Goal: Information Seeking & Learning: Learn about a topic

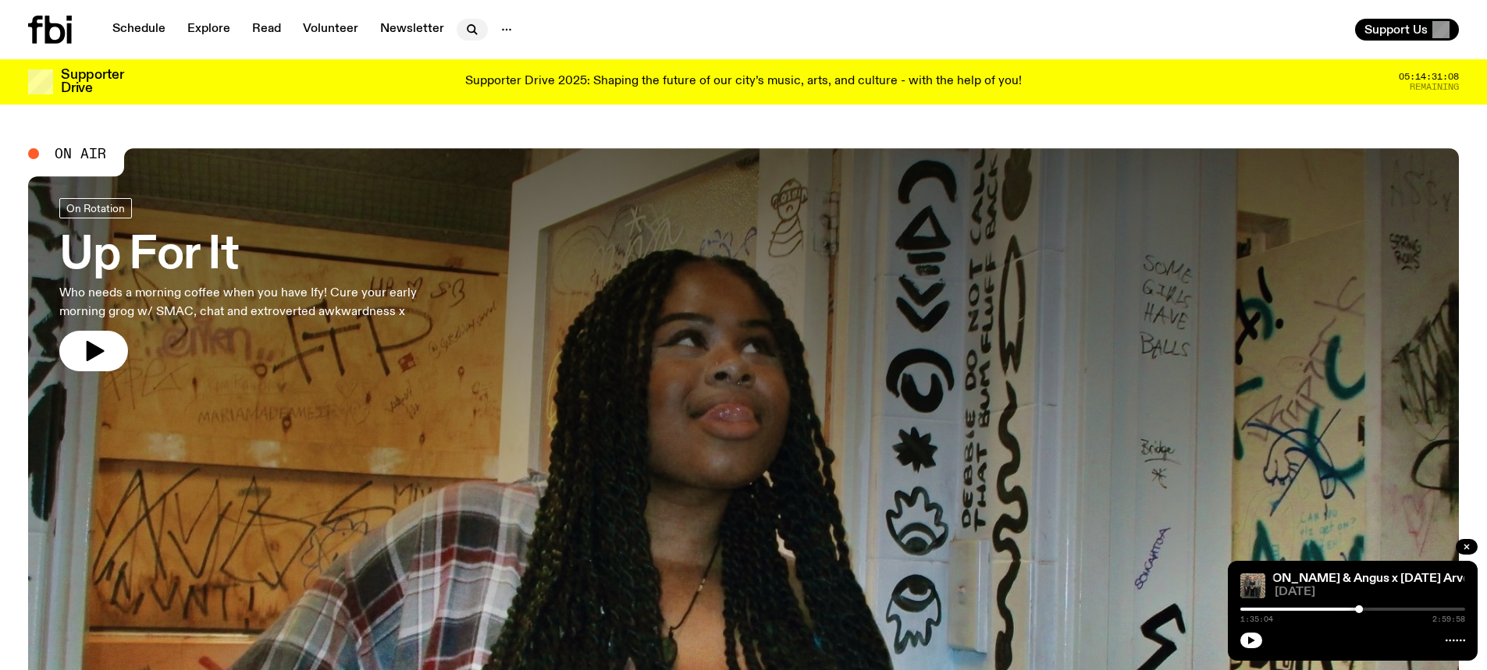
click at [463, 27] on icon "button" at bounding box center [472, 29] width 19 height 19
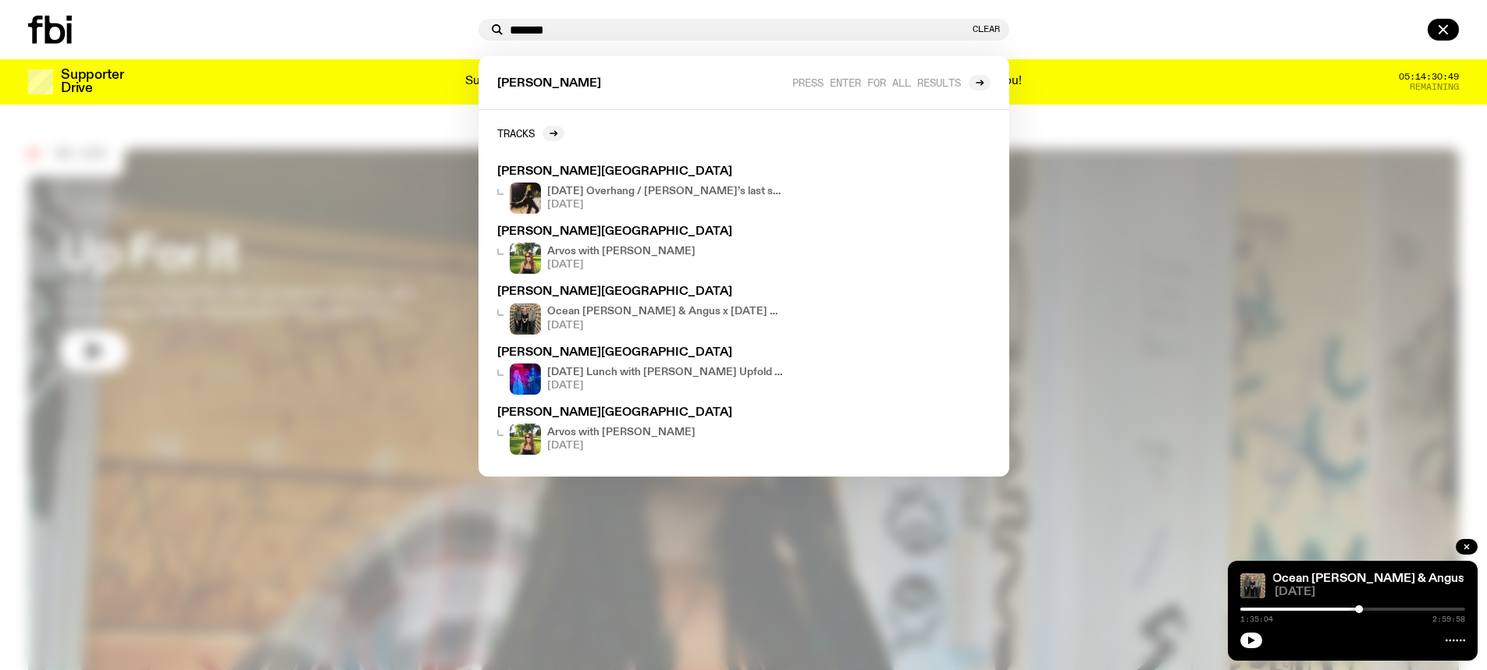
drag, startPoint x: 597, startPoint y: 29, endPoint x: 503, endPoint y: 44, distance: 95.7
click at [503, 44] on div "******* Clear barbara Press enter for all results Tracks BARBARA - Darjeeling S…" at bounding box center [743, 29] width 1487 height 59
type input "*******"
click at [978, 27] on button "Clear" at bounding box center [985, 29] width 27 height 9
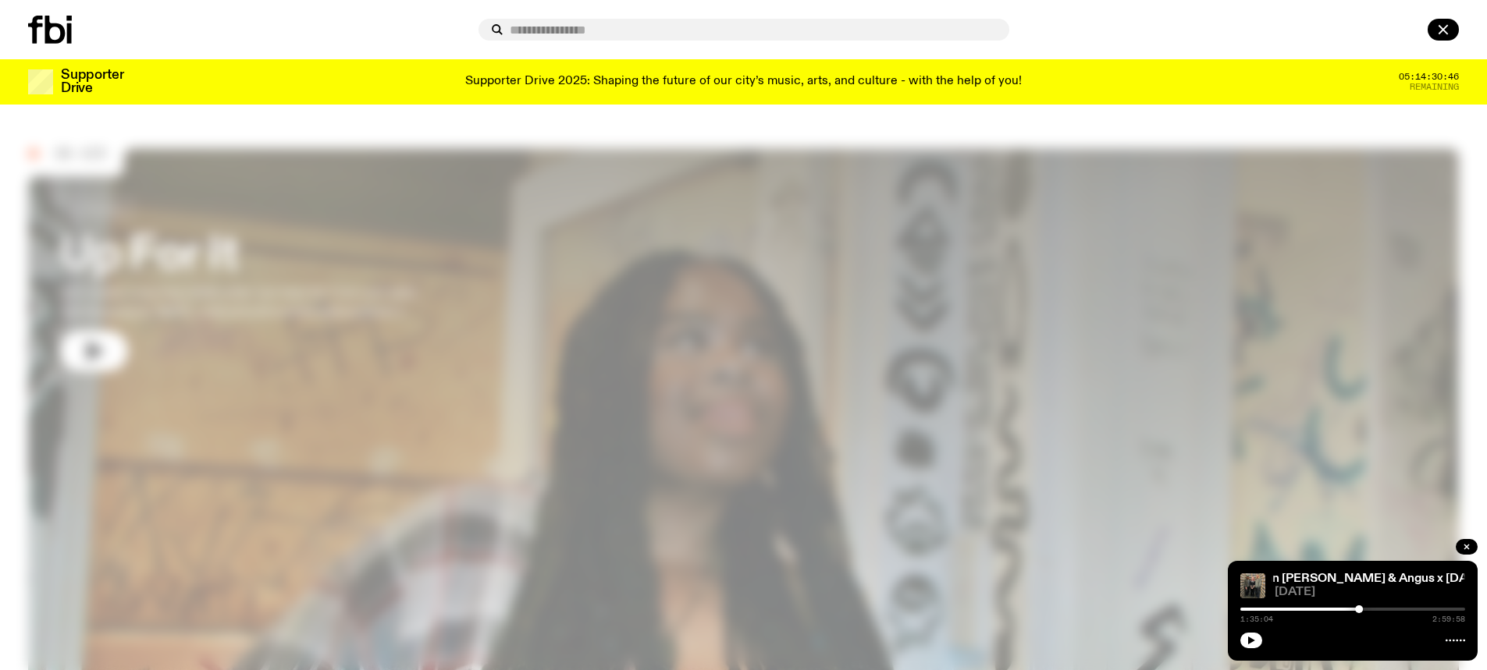
click at [410, 41] on div at bounding box center [250, 30] width 444 height 28
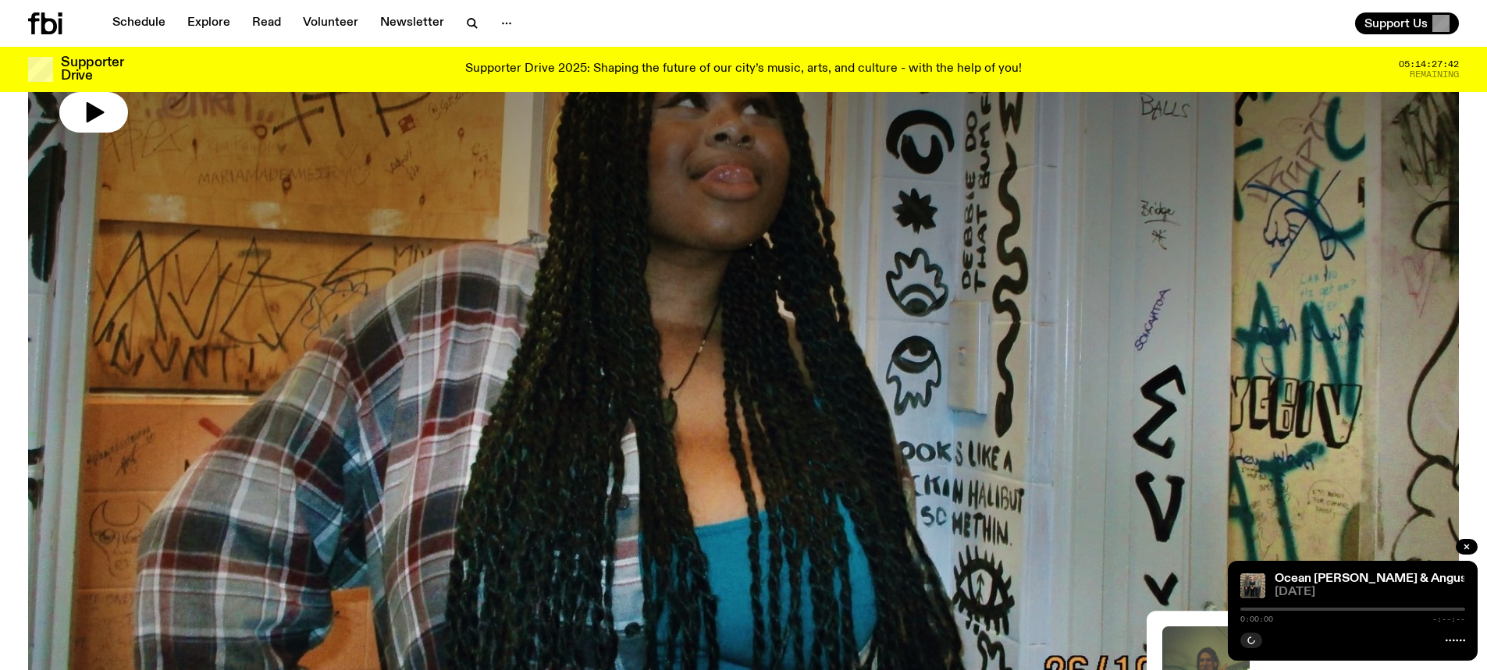
scroll to position [149, 0]
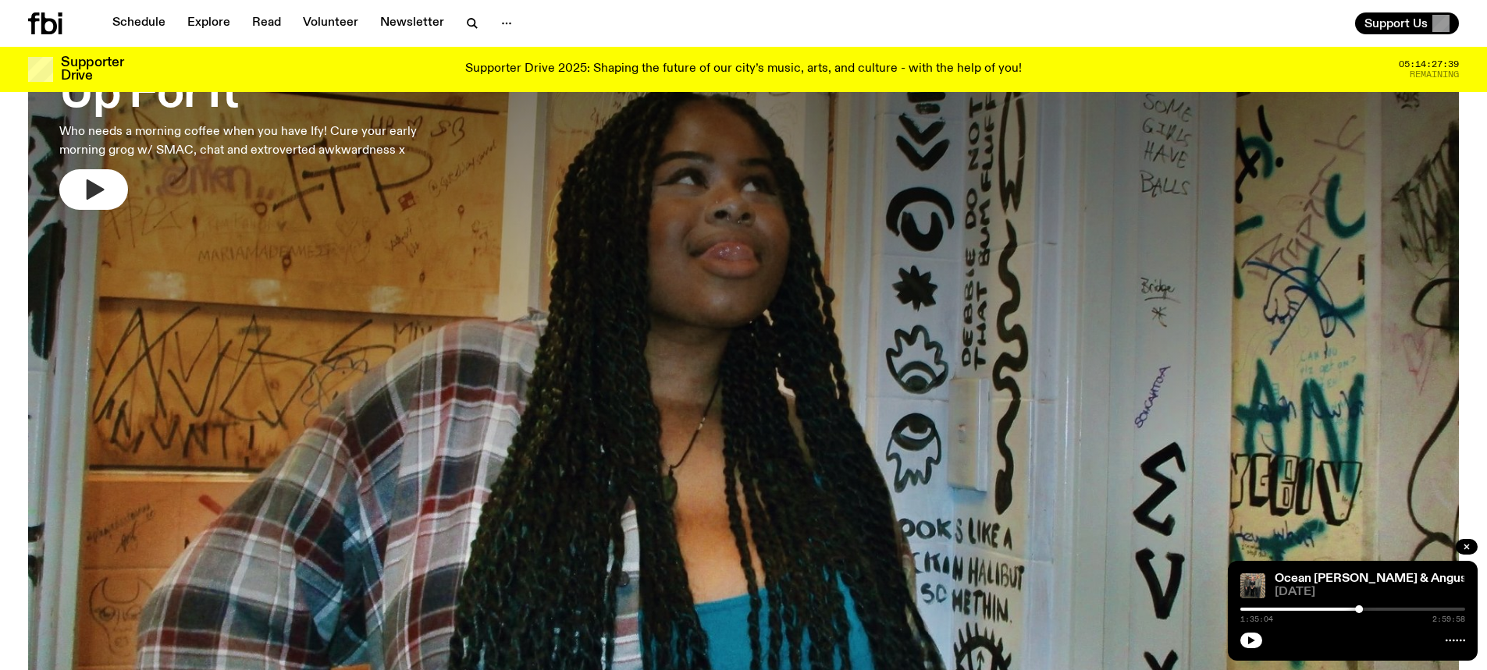
click at [103, 191] on icon "button" at bounding box center [93, 189] width 25 height 25
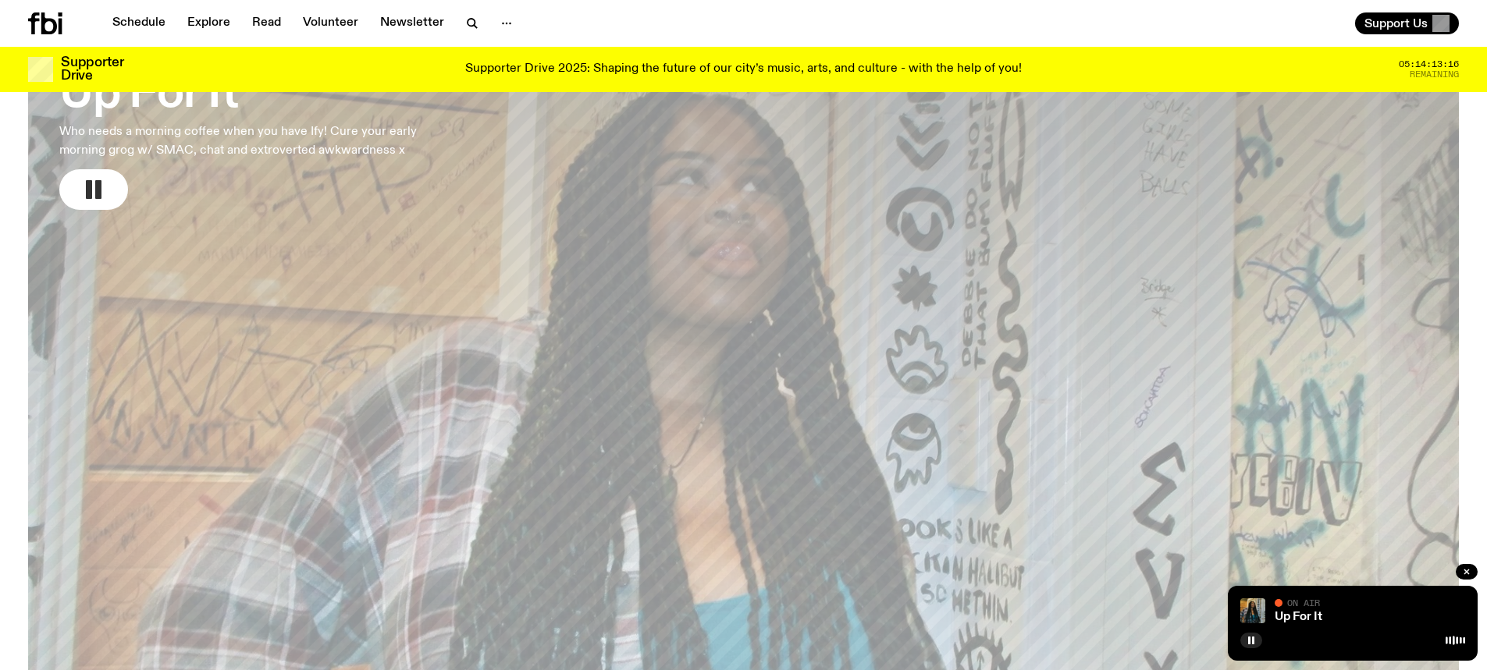
click at [253, 130] on p "Who needs a morning coffee when you have Ify! Cure your early morning grog w/ S…" at bounding box center [259, 141] width 400 height 37
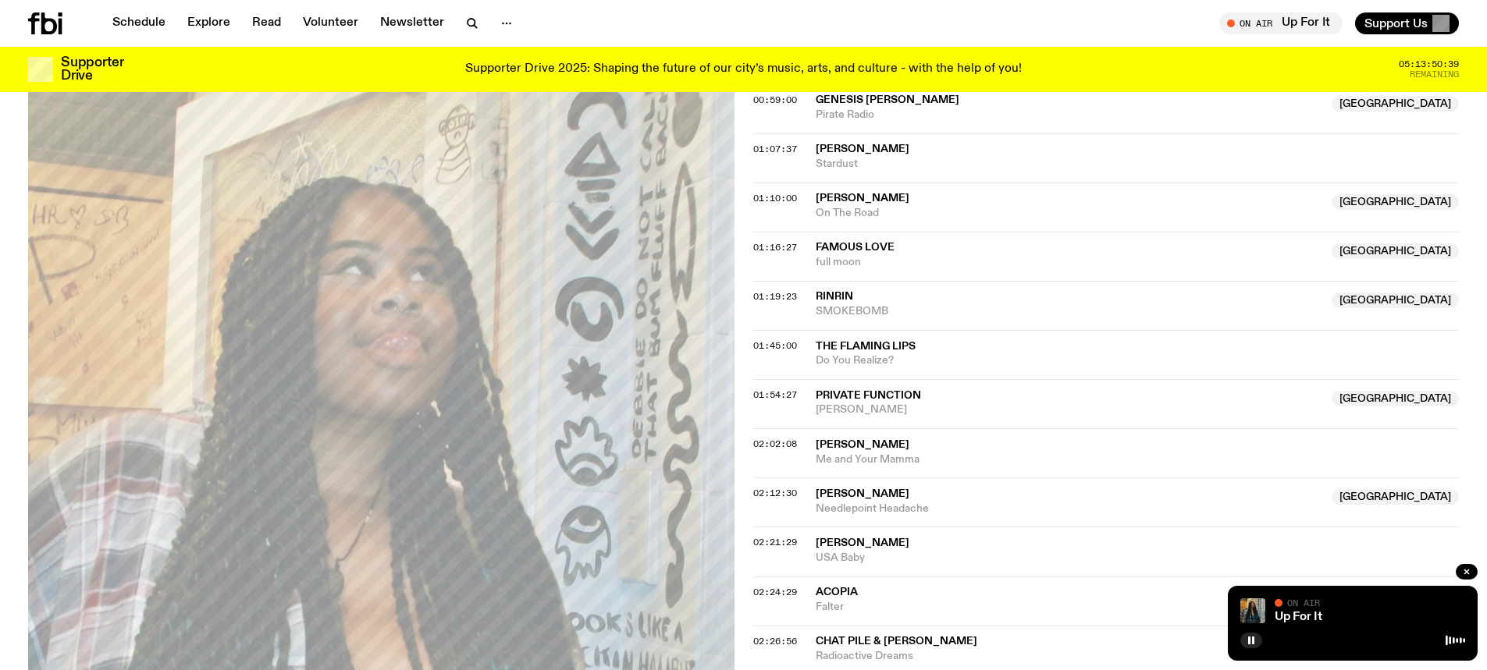
scroll to position [926, 0]
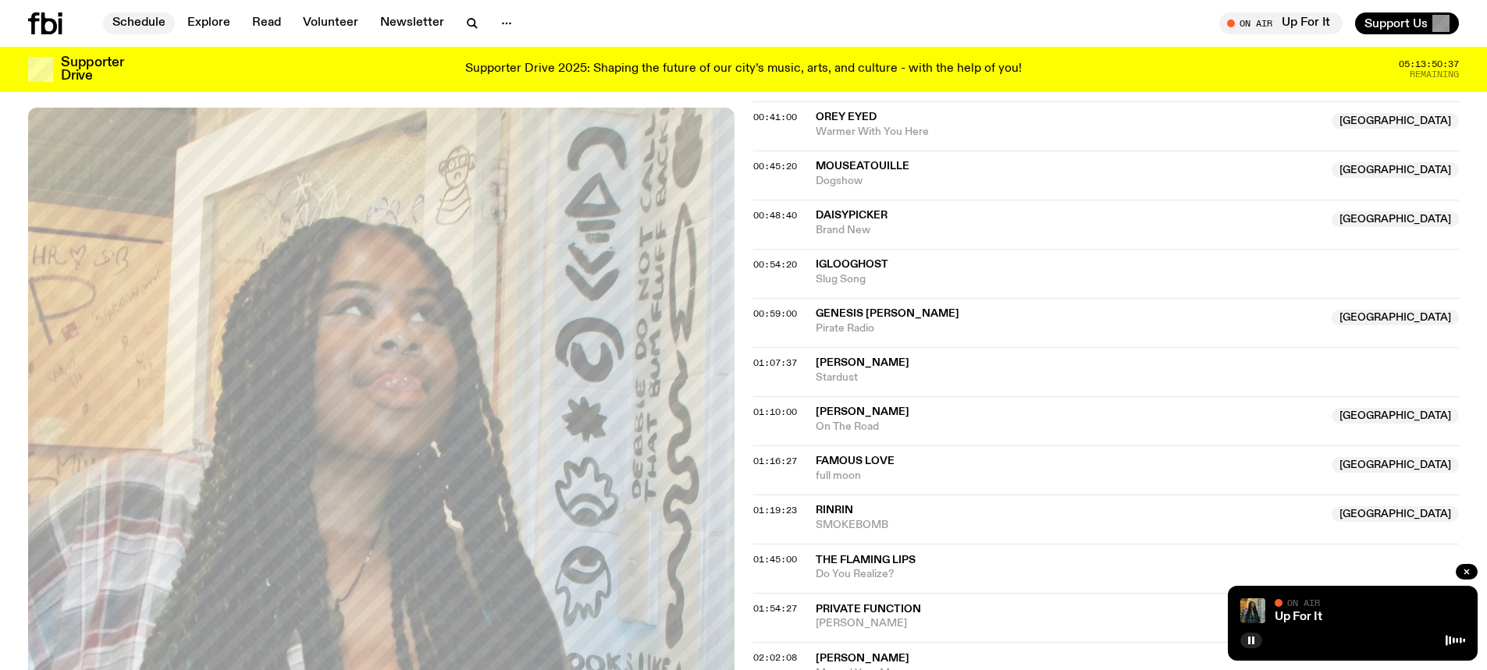
click at [127, 15] on link "Schedule" at bounding box center [139, 23] width 72 height 22
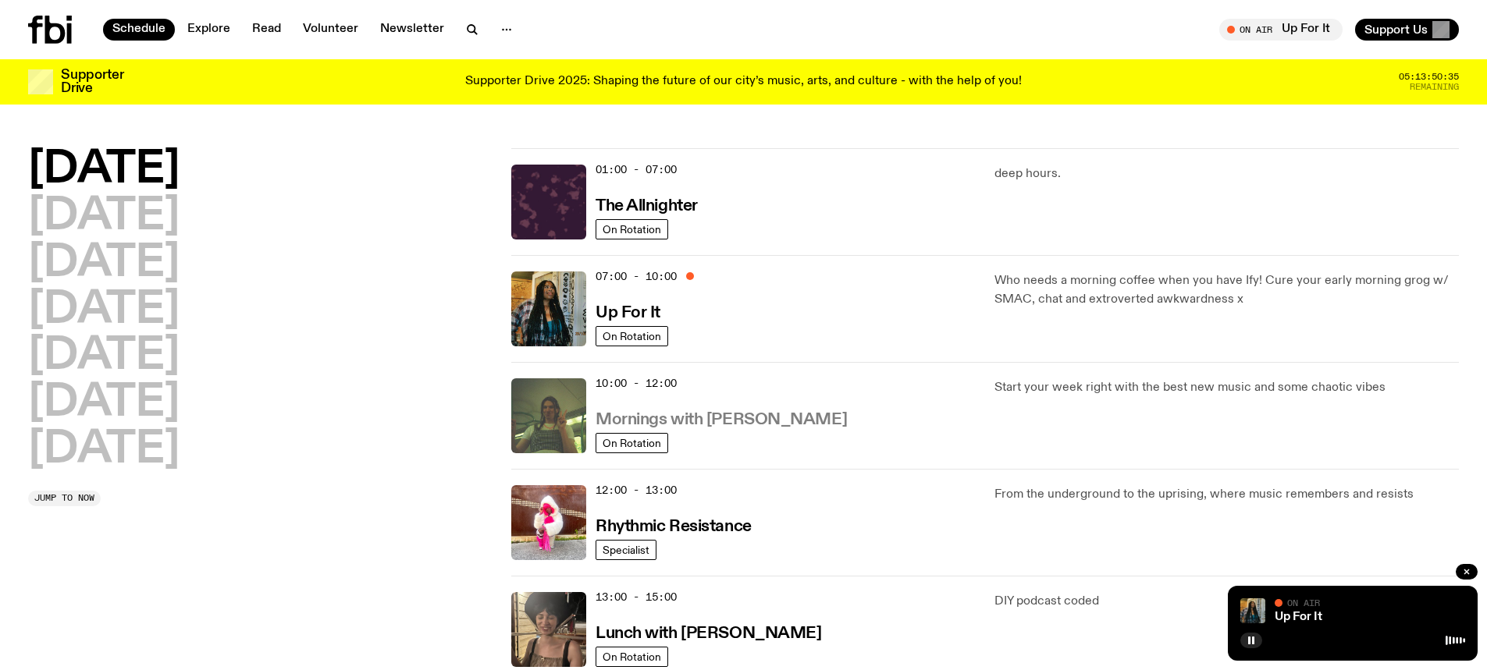
click at [691, 417] on h3 "Mornings with [PERSON_NAME]" at bounding box center [720, 420] width 251 height 16
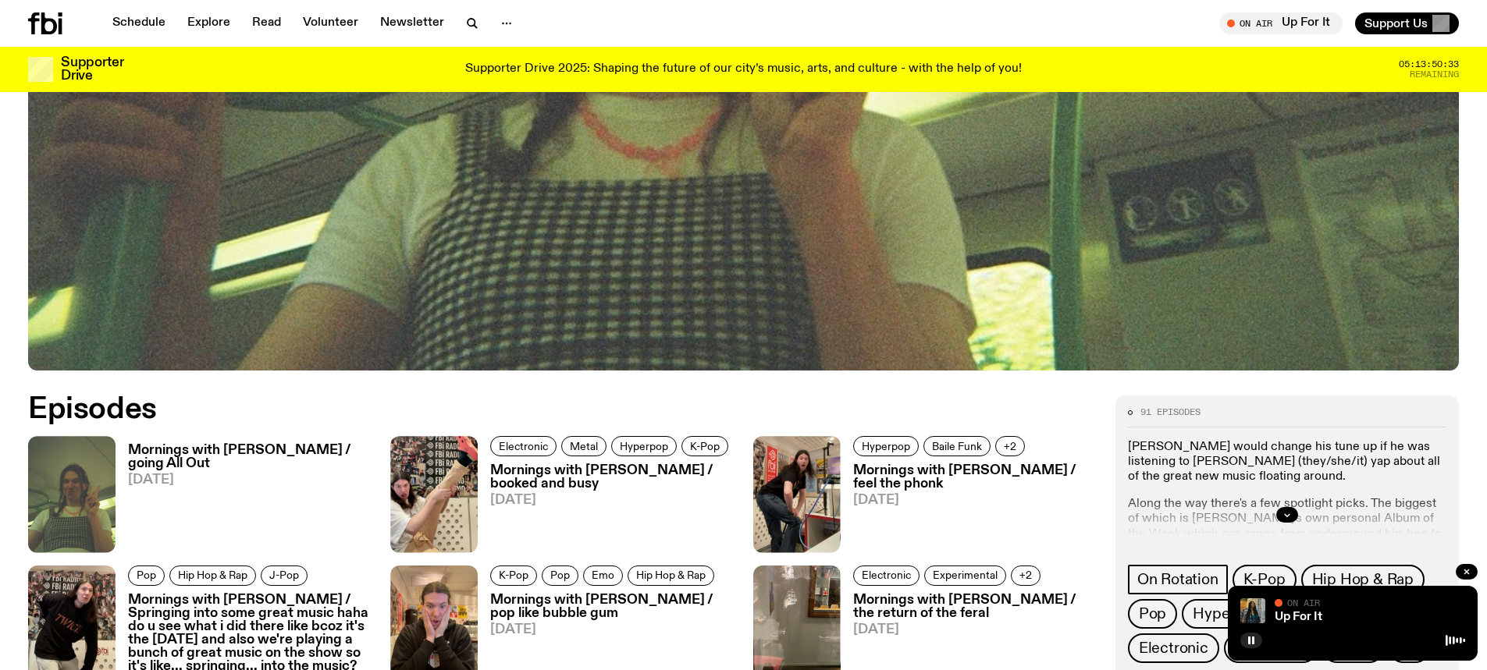
scroll to position [772, 0]
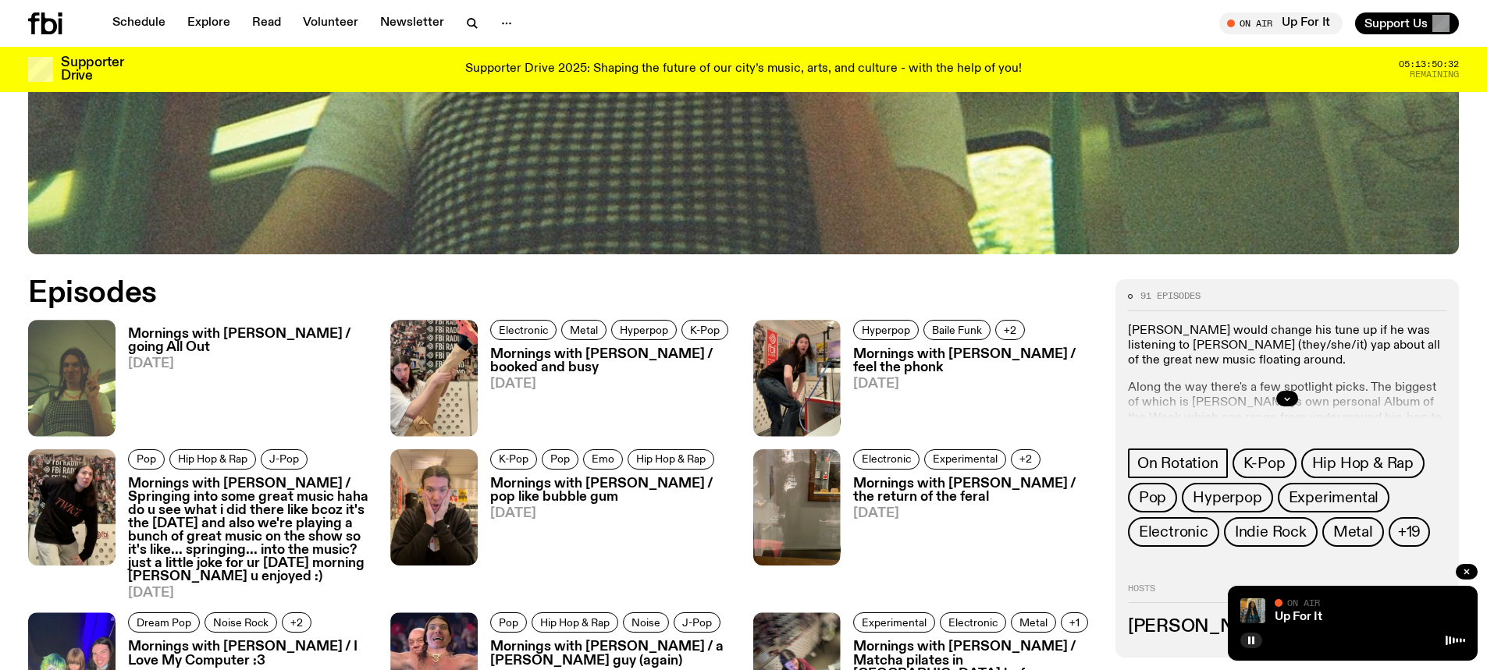
click at [300, 332] on h3 "Mornings with [PERSON_NAME] / going All Out" at bounding box center [249, 341] width 243 height 27
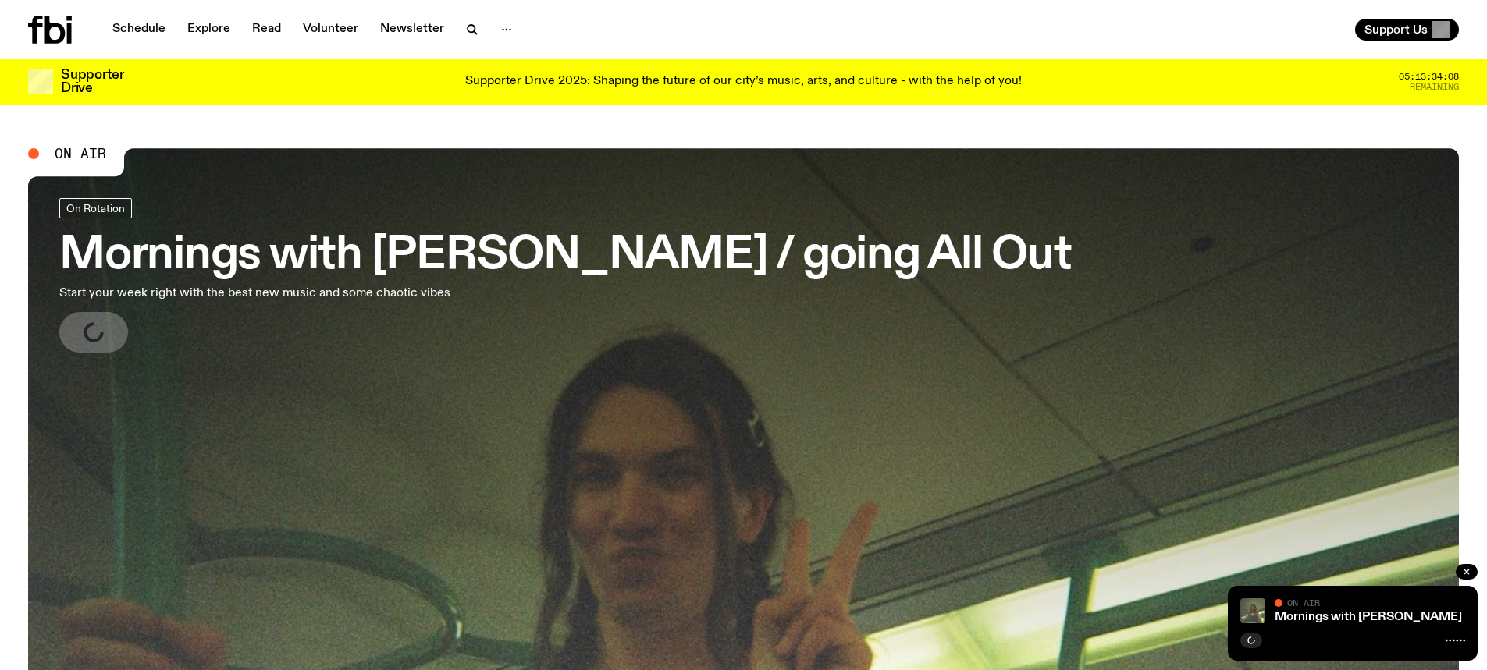
click at [348, 272] on h3 "Mornings with [PERSON_NAME] / going All Out" at bounding box center [565, 256] width 1012 height 44
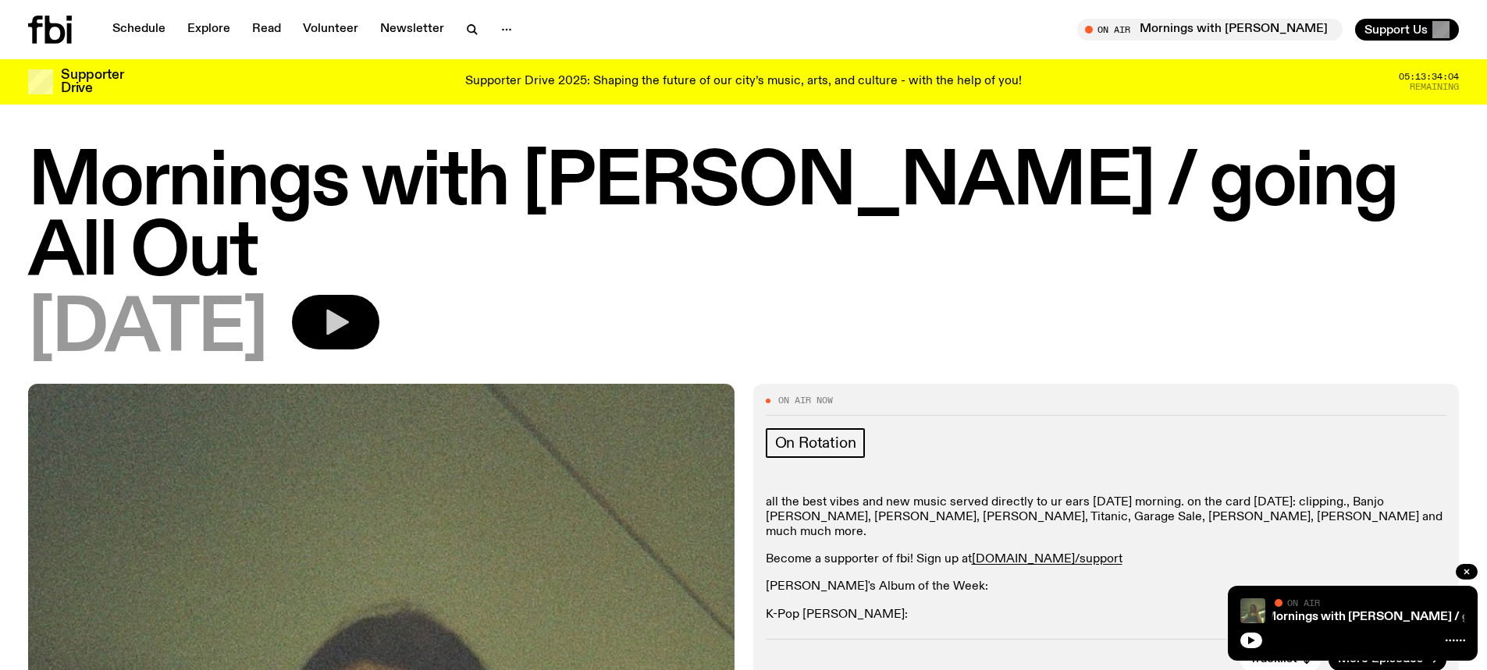
click at [351, 314] on icon "button" at bounding box center [335, 322] width 31 height 31
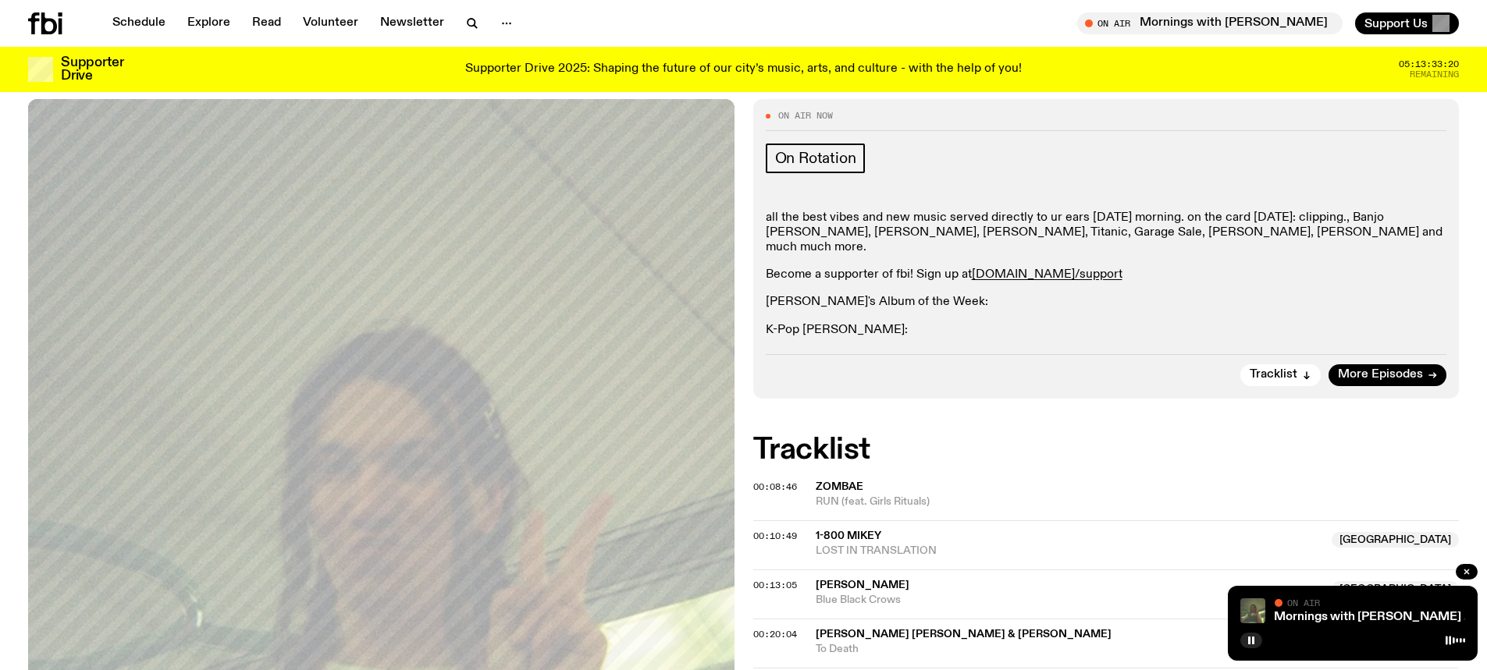
scroll to position [460, 0]
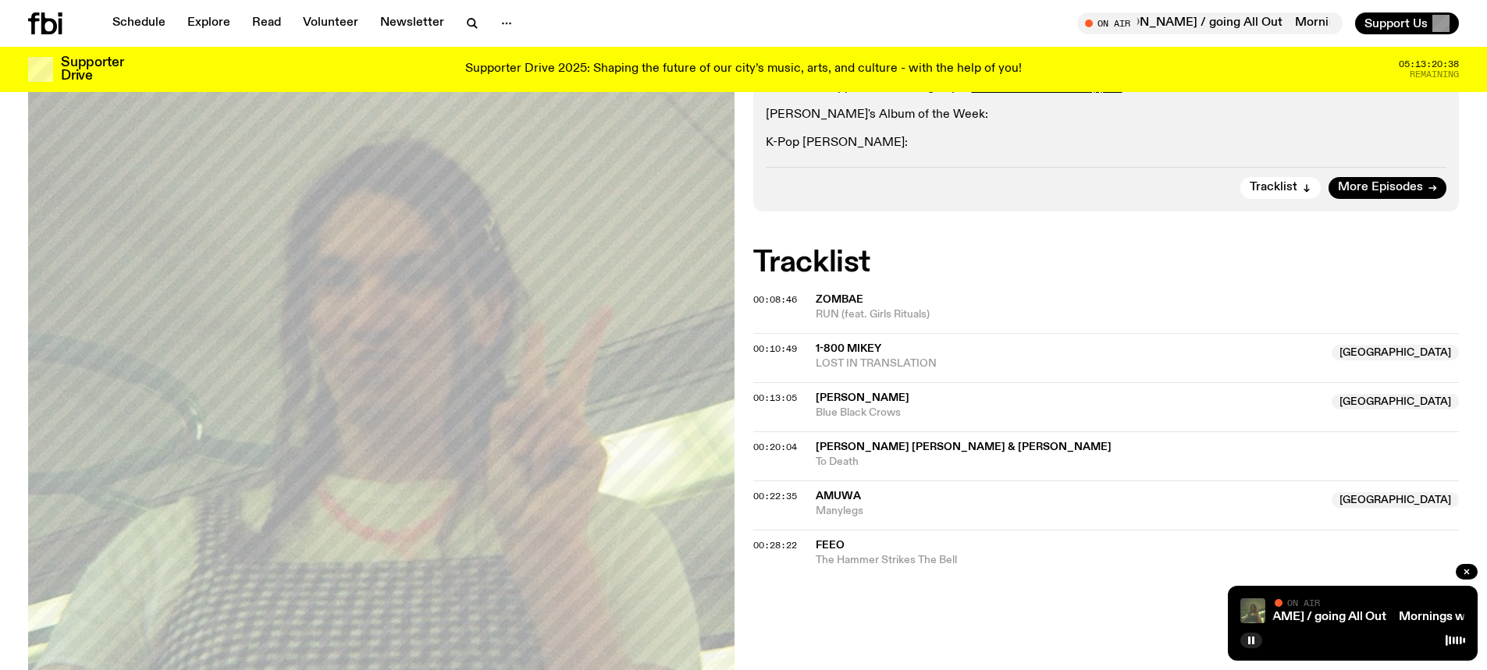
click at [59, 23] on icon at bounding box center [61, 27] width 4 height 16
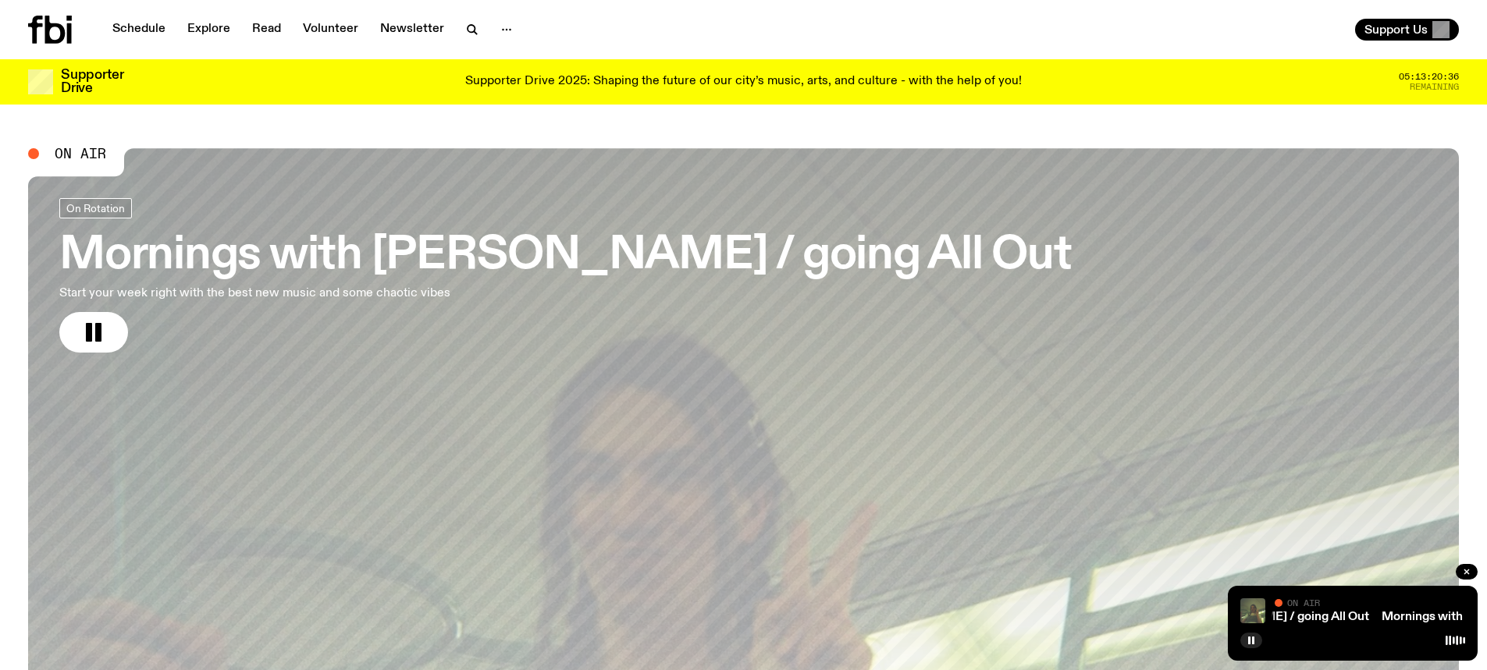
click at [335, 248] on h3 "Mornings with [PERSON_NAME] / going All Out" at bounding box center [565, 256] width 1012 height 44
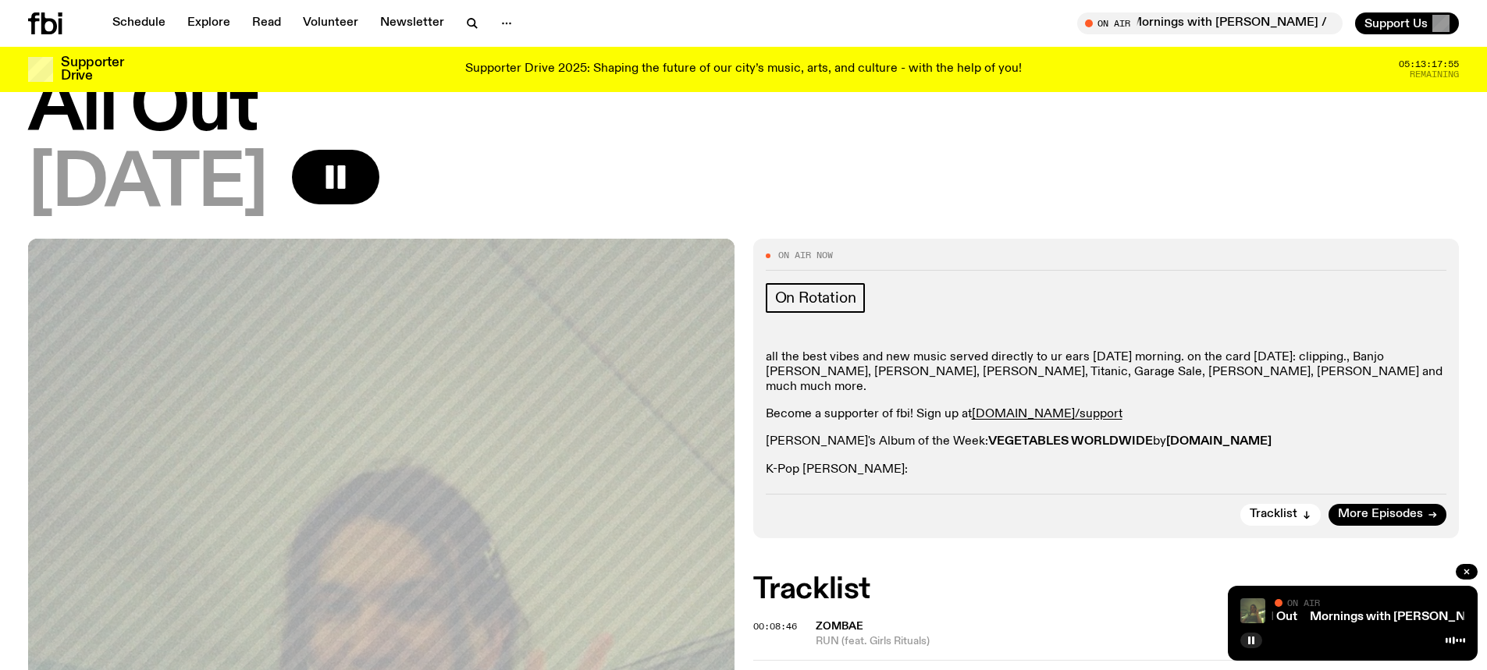
scroll to position [71, 0]
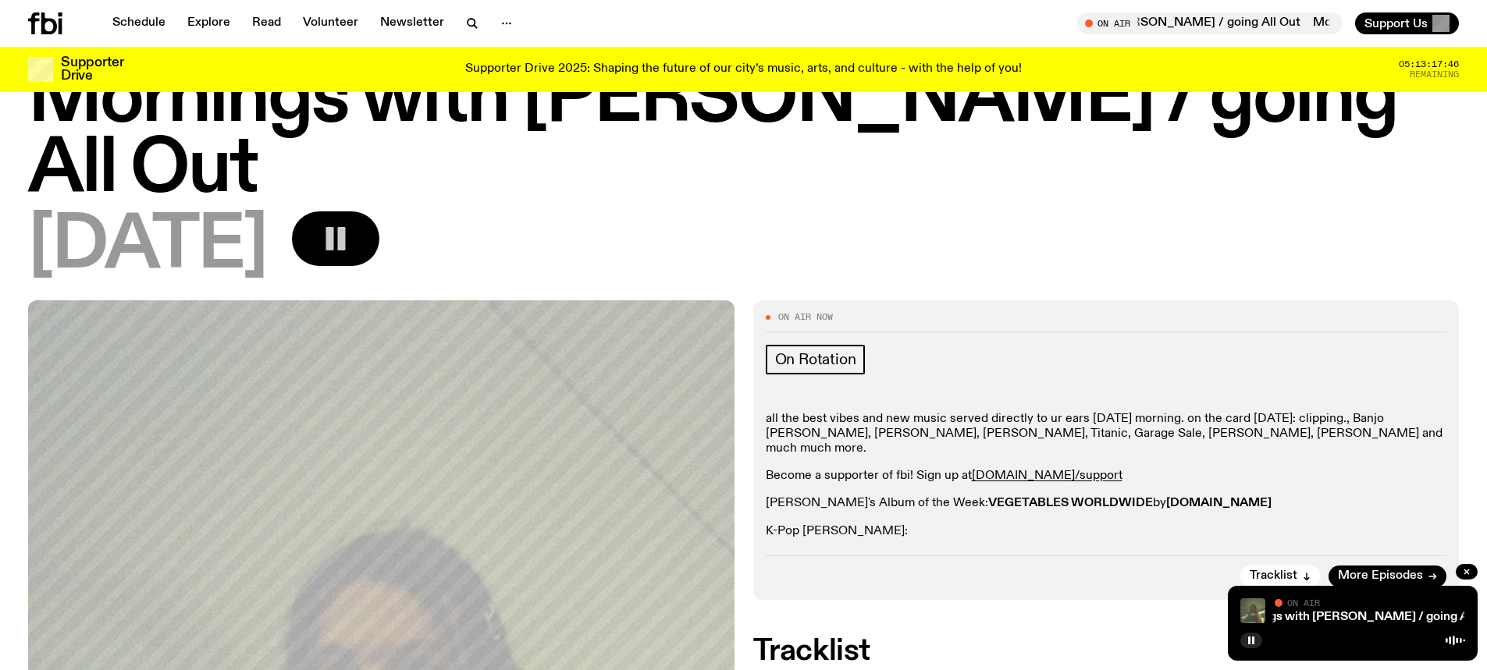
click at [334, 241] on rect "button" at bounding box center [330, 238] width 8 height 23
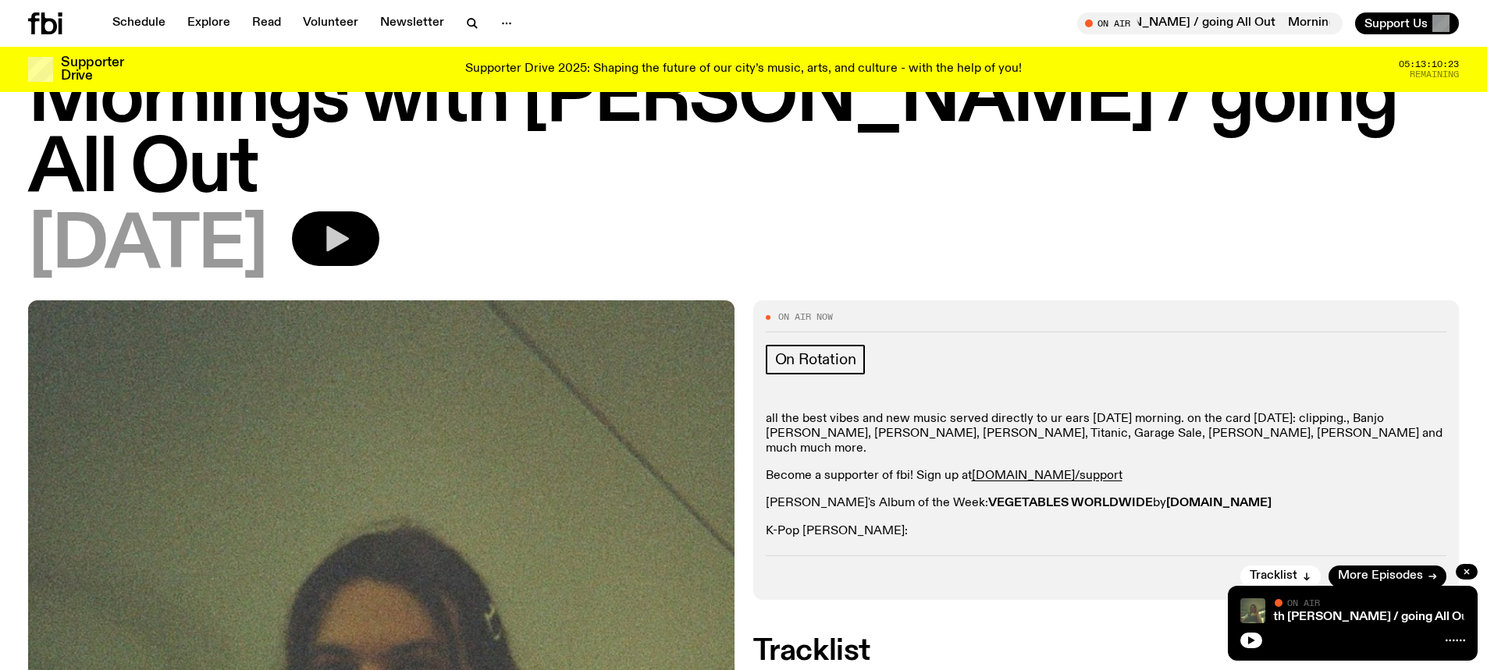
click at [351, 249] on icon "button" at bounding box center [335, 238] width 31 height 31
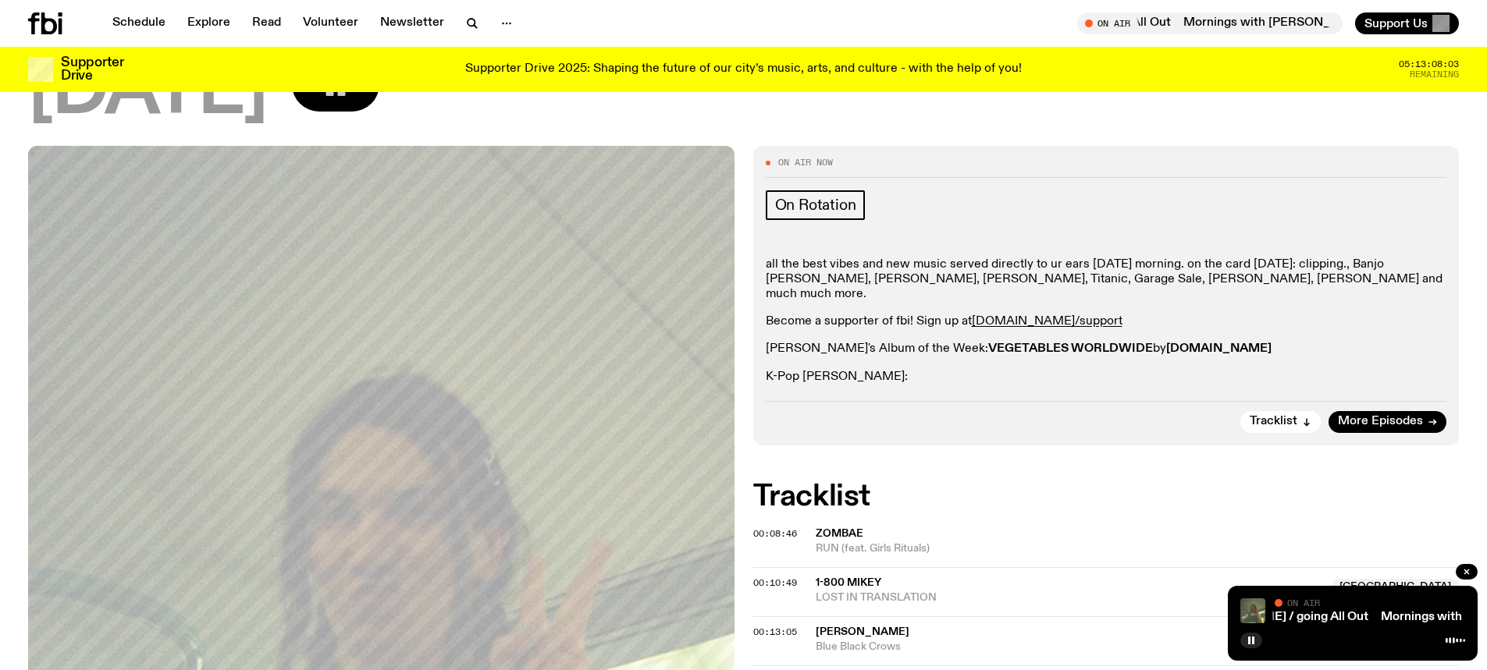
scroll to position [0, 0]
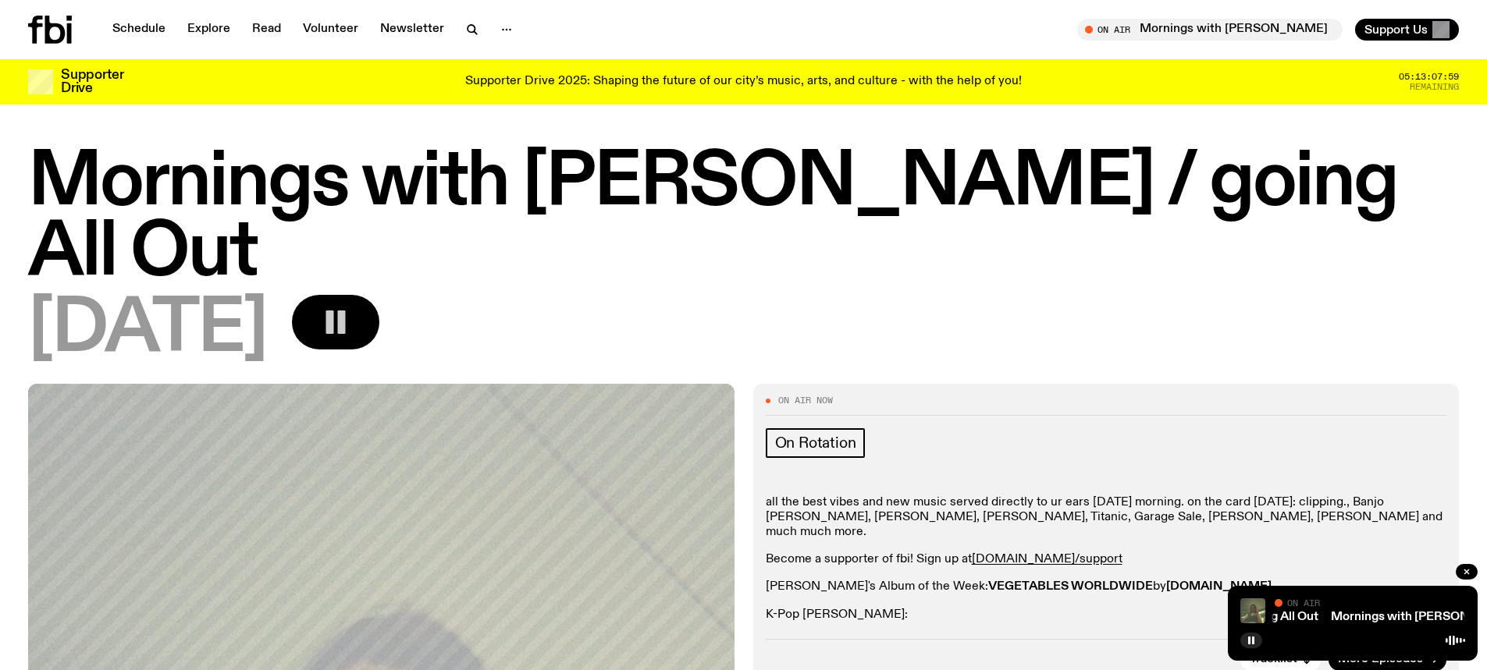
click at [351, 312] on icon "button" at bounding box center [335, 322] width 31 height 31
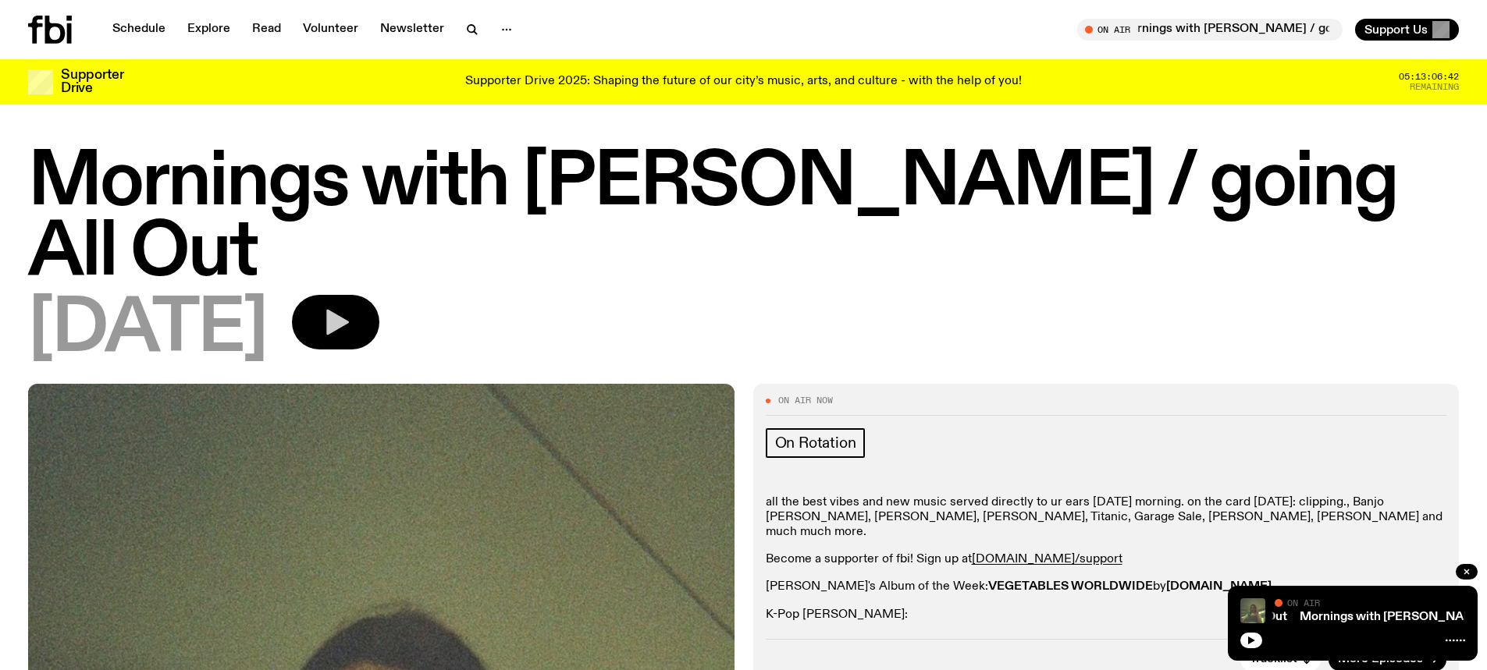
click at [349, 318] on icon "button" at bounding box center [337, 323] width 23 height 26
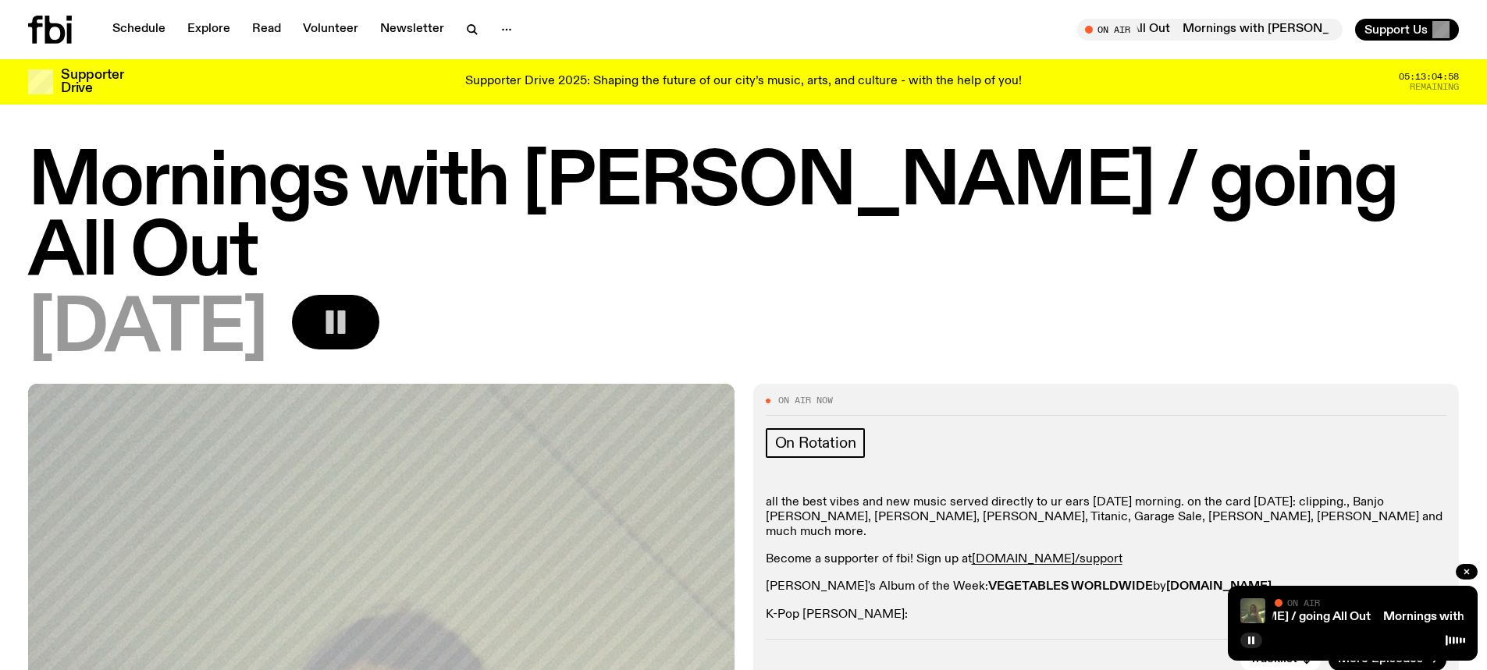
click at [351, 307] on icon "button" at bounding box center [335, 322] width 31 height 31
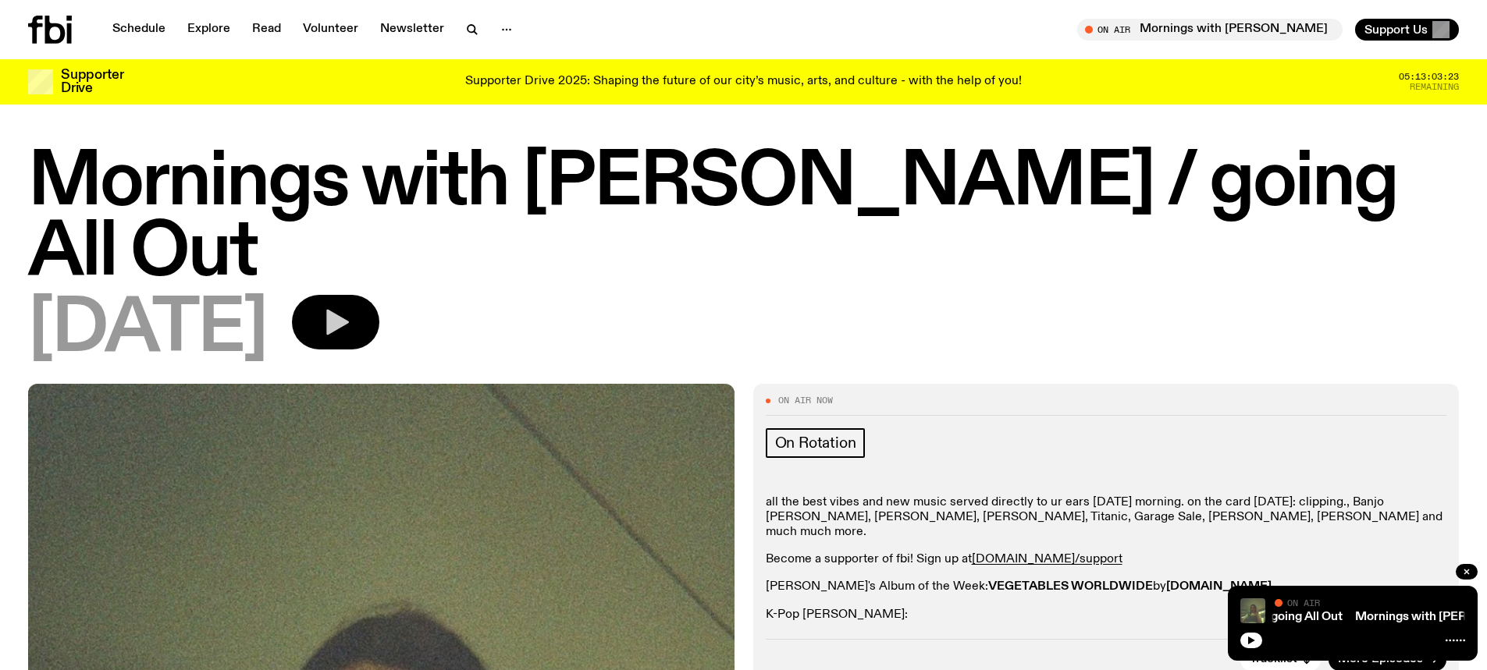
click at [351, 334] on icon "button" at bounding box center [335, 322] width 31 height 31
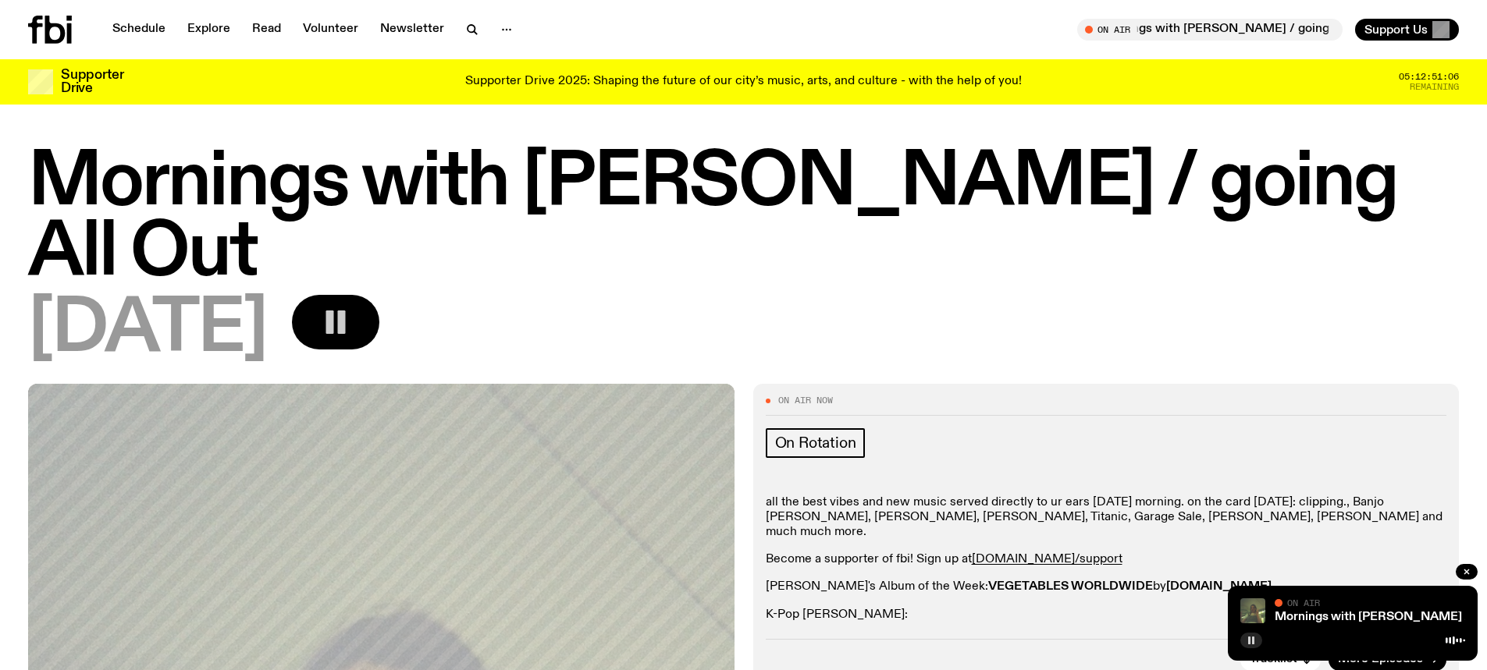
click at [1257, 638] on button "button" at bounding box center [1251, 641] width 22 height 16
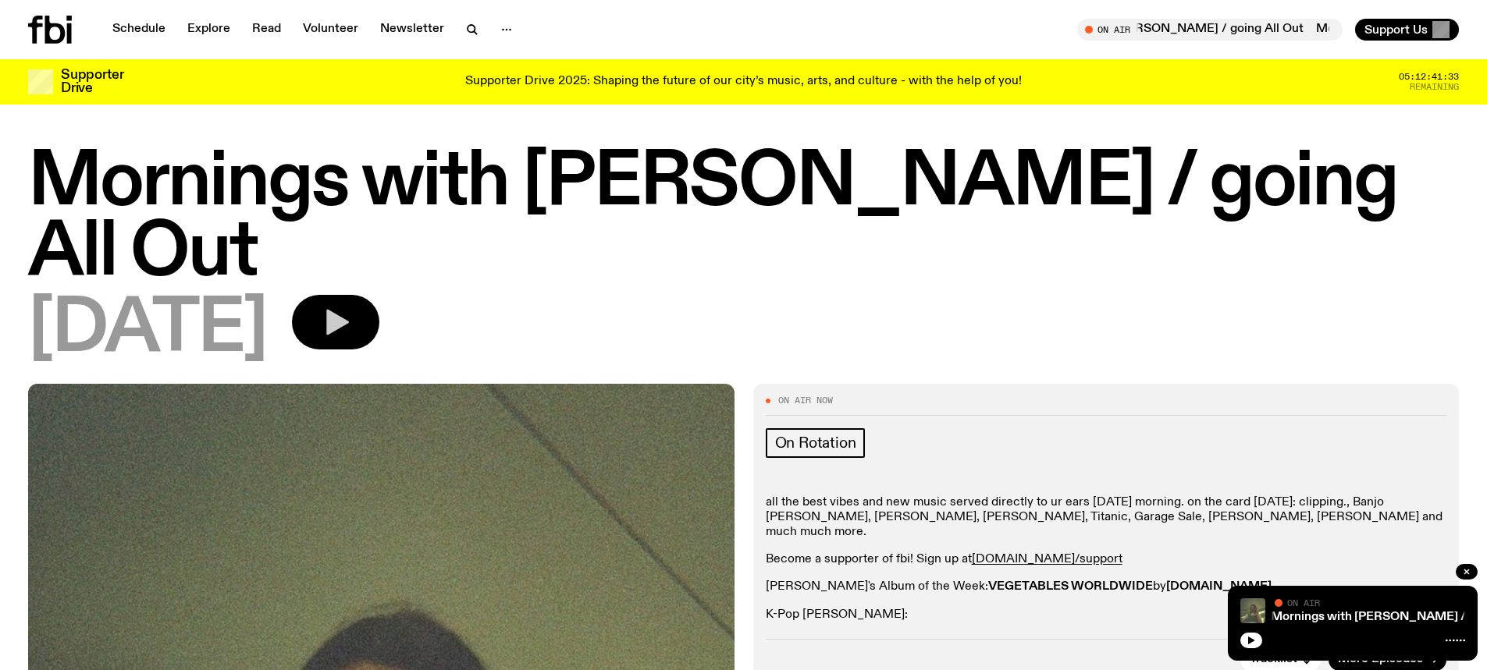
click at [349, 320] on icon "button" at bounding box center [337, 323] width 23 height 26
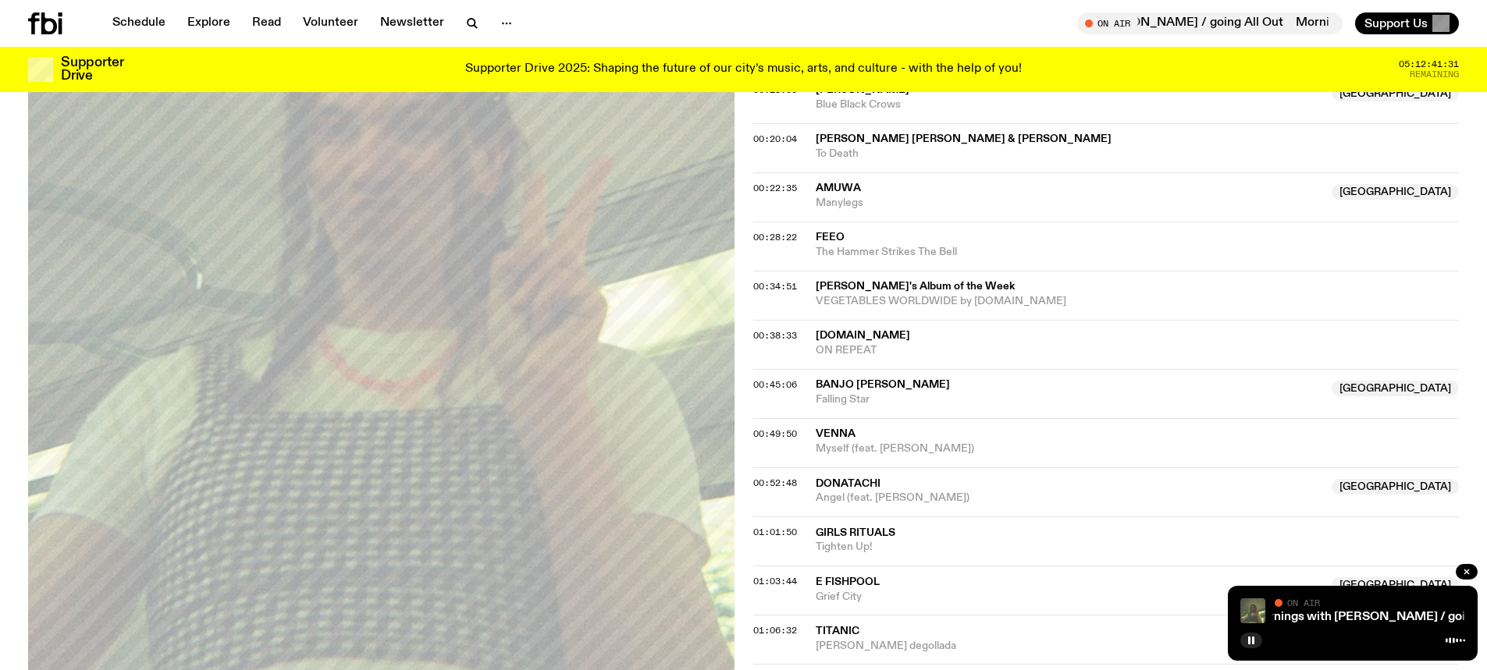
scroll to position [1080, 0]
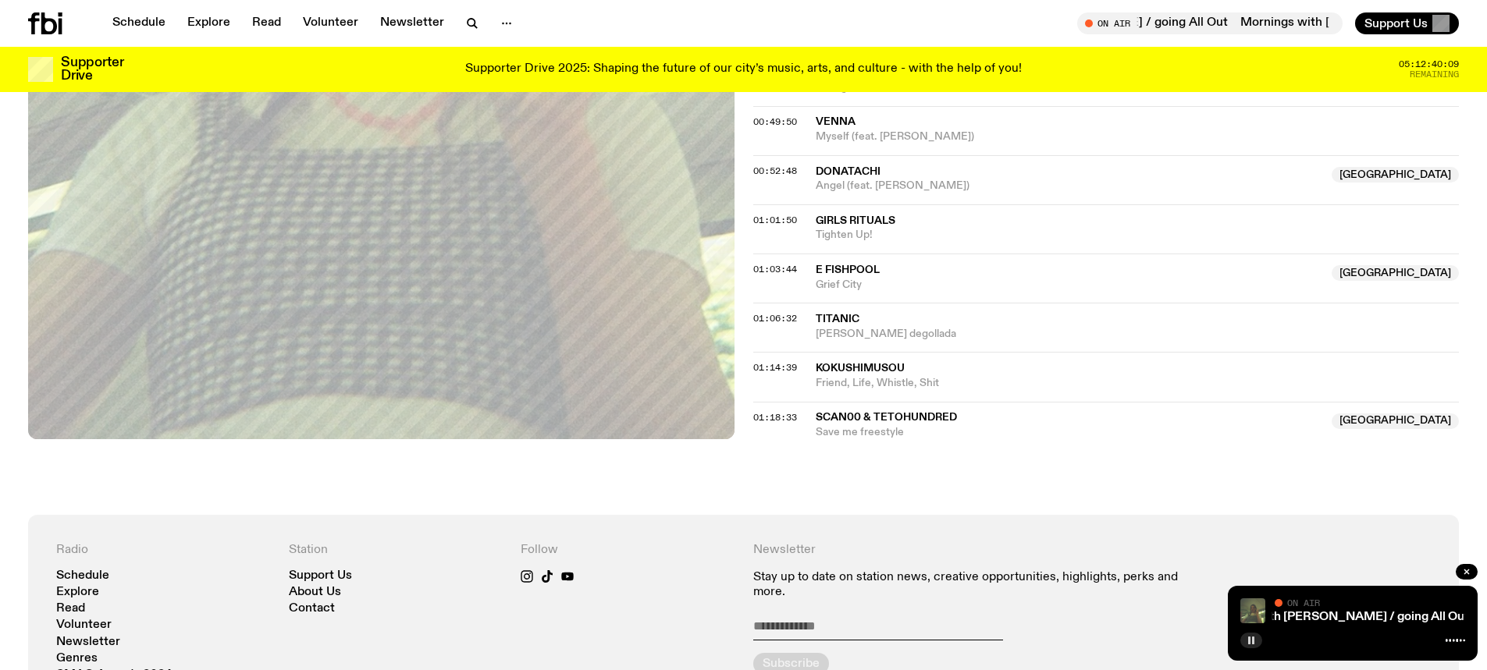
click at [1255, 643] on icon "button" at bounding box center [1250, 640] width 9 height 9
